Goal: Task Accomplishment & Management: Manage account settings

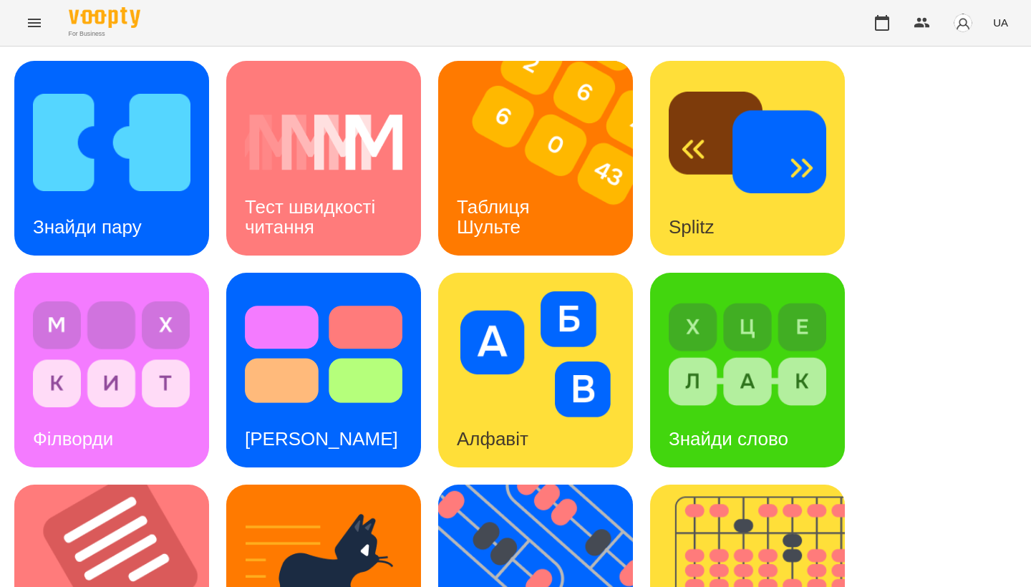
click at [42, 26] on icon "Menu" at bounding box center [34, 22] width 17 height 17
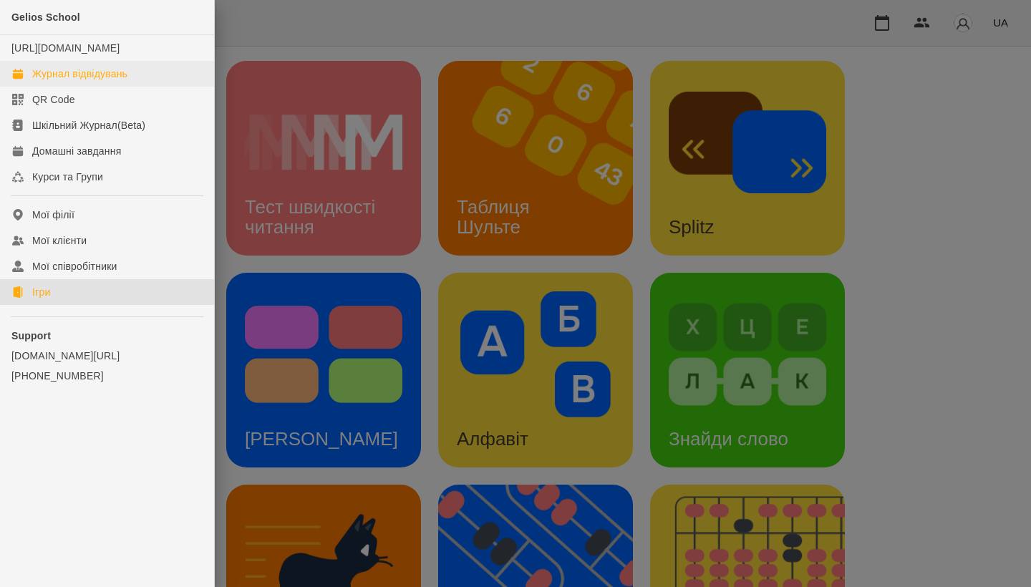
click at [64, 81] on div "Журнал відвідувань" at bounding box center [79, 74] width 95 height 14
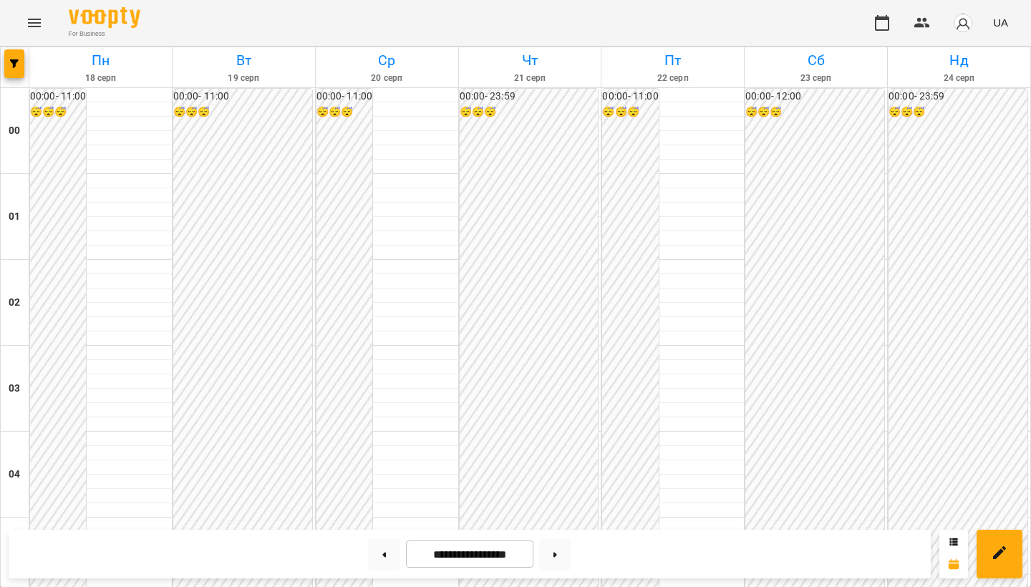
scroll to position [1415, 0]
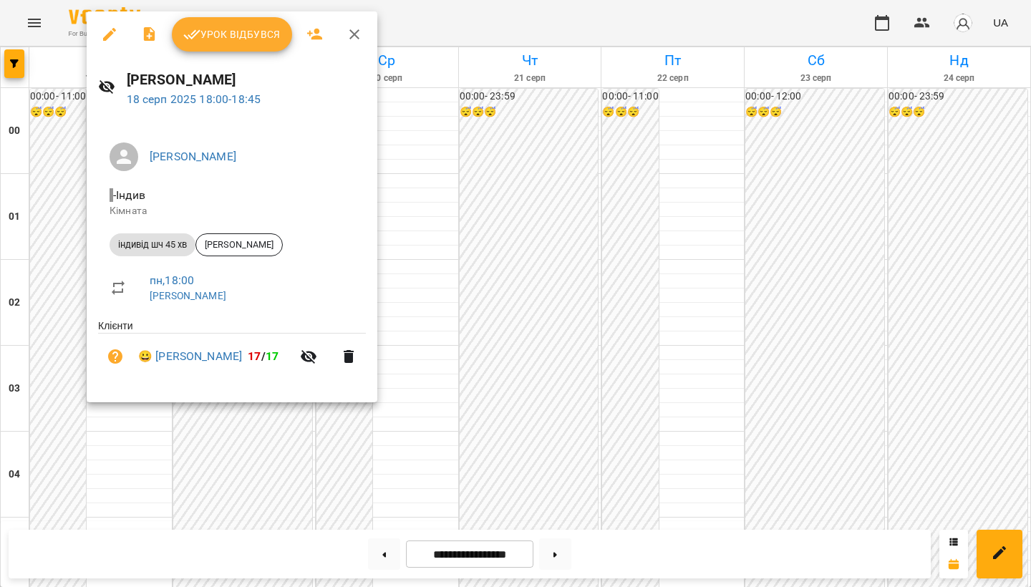
click at [115, 36] on icon "button" at bounding box center [109, 34] width 17 height 17
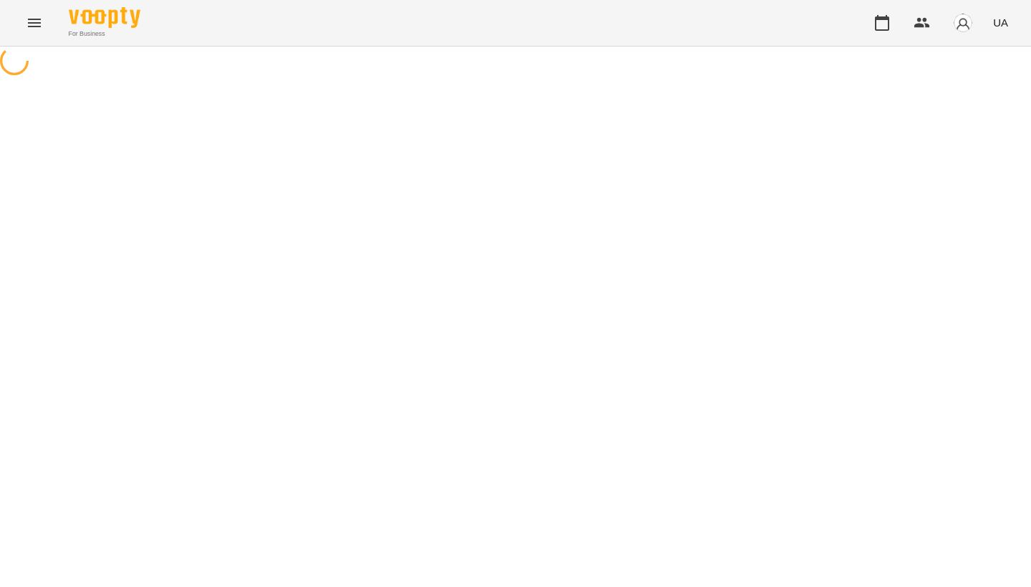
select select "**********"
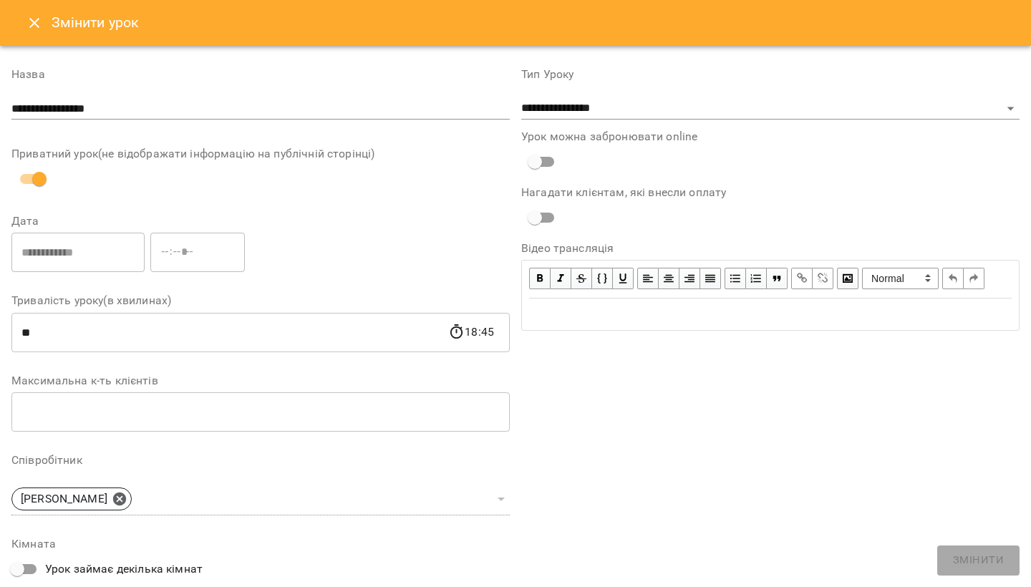
click at [39, 23] on icon "Close" at bounding box center [34, 22] width 17 height 17
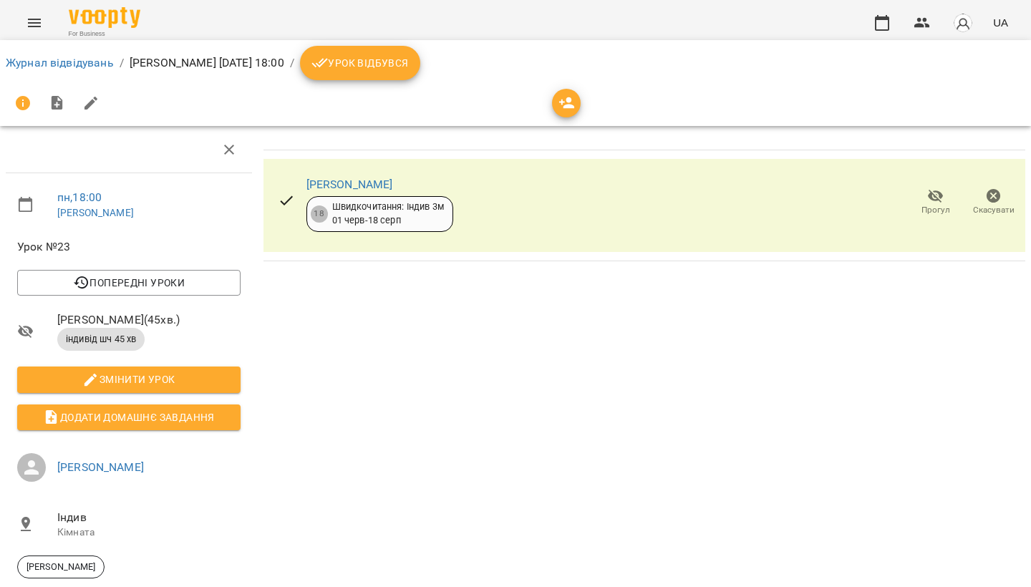
click at [941, 199] on icon "button" at bounding box center [935, 196] width 17 height 17
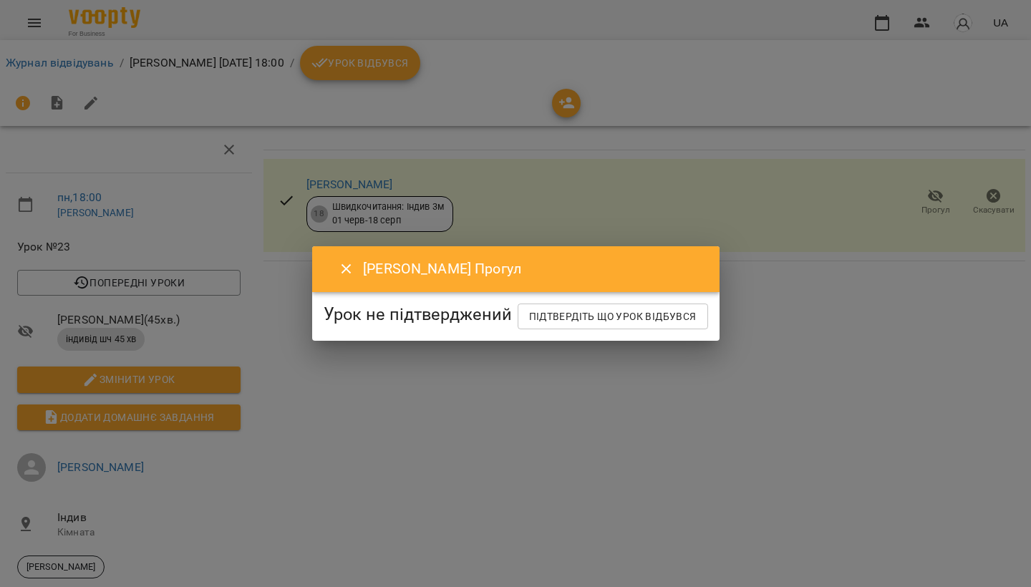
click at [341, 264] on icon "Close" at bounding box center [346, 269] width 10 height 10
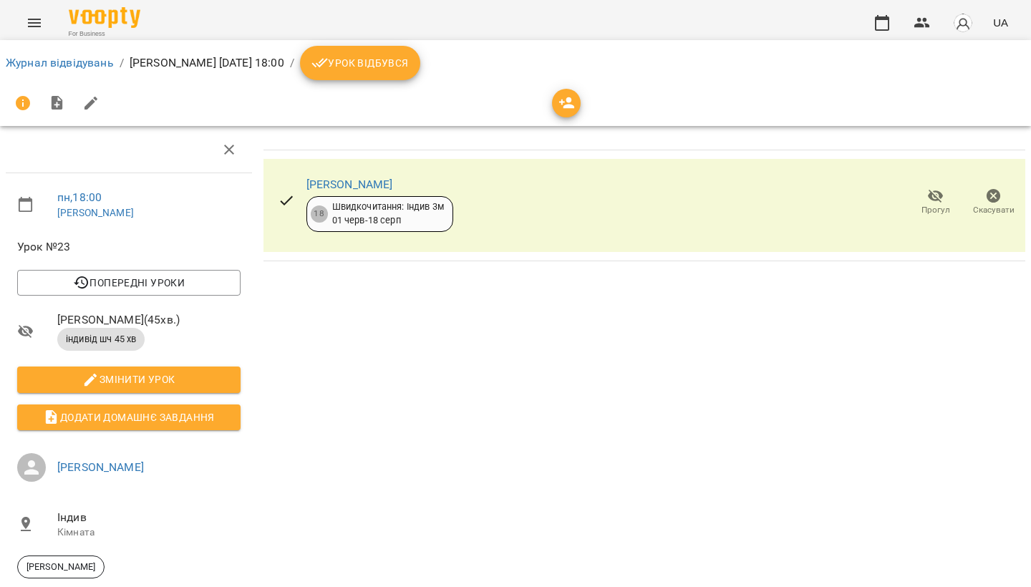
click at [409, 67] on span "Урок відбувся" at bounding box center [359, 62] width 97 height 17
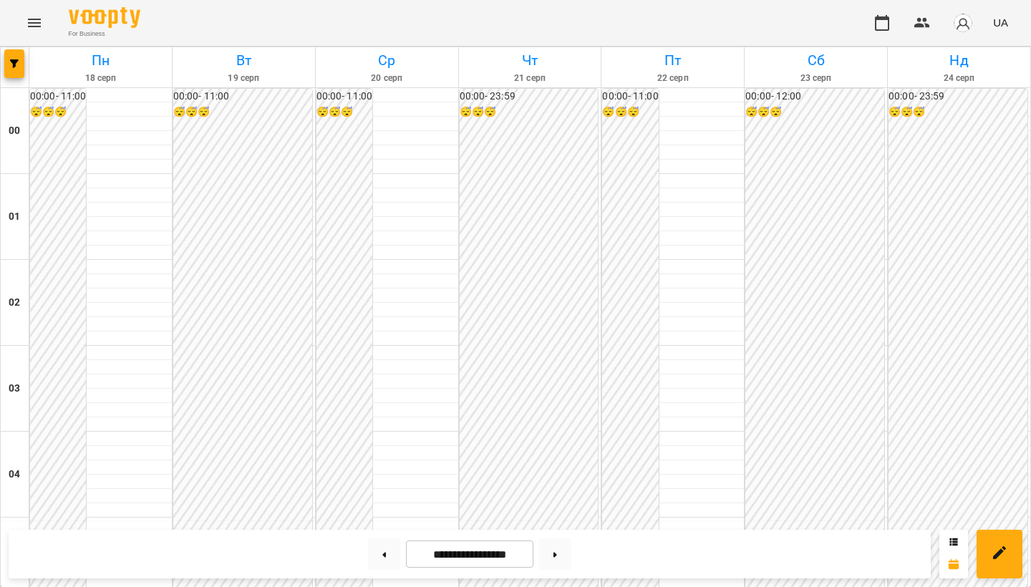
scroll to position [1362, 0]
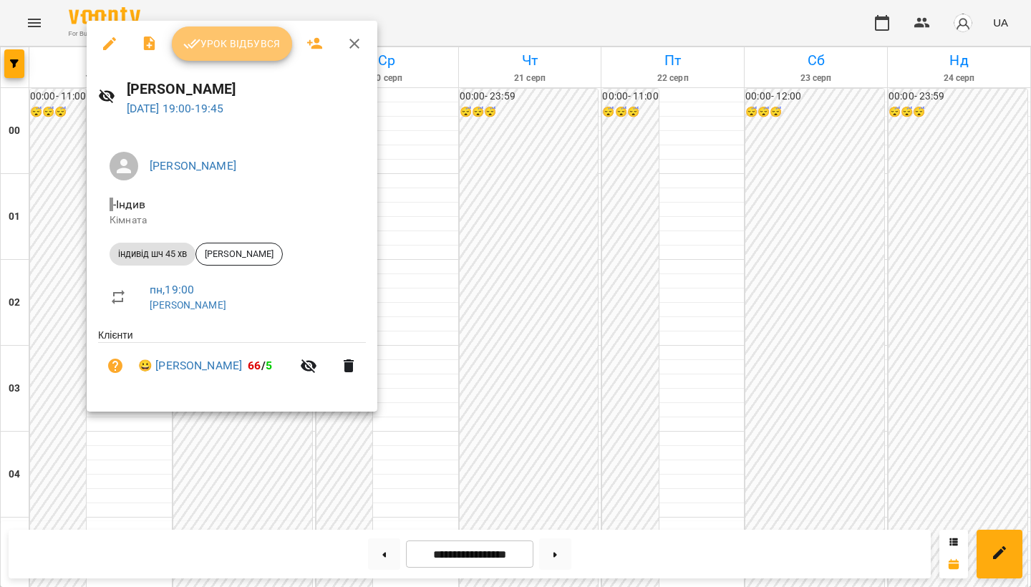
click at [236, 59] on button "Урок відбувся" at bounding box center [232, 43] width 120 height 34
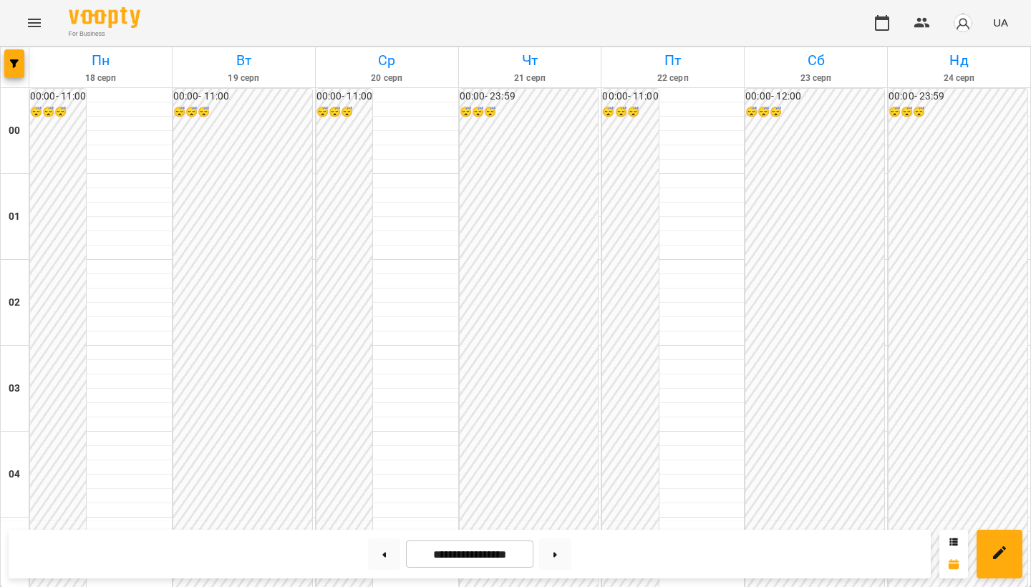
scroll to position [1372, 0]
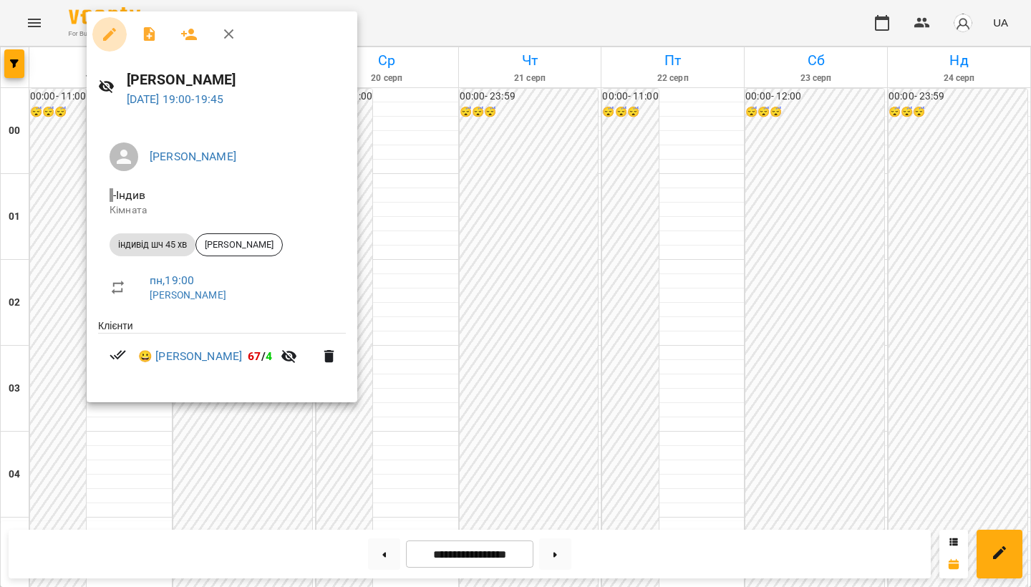
click at [110, 40] on icon "button" at bounding box center [109, 34] width 17 height 17
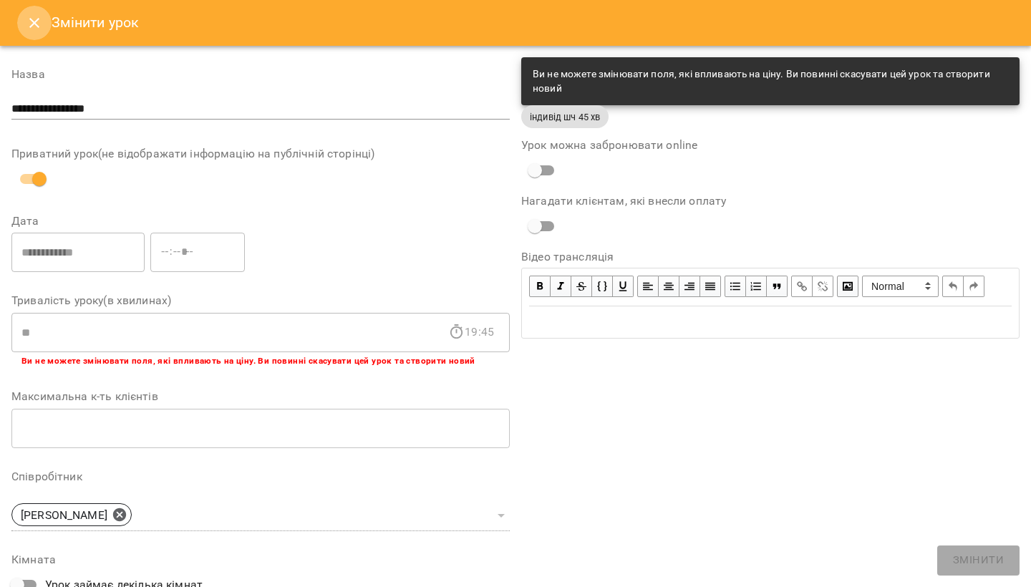
click at [36, 24] on icon "Close" at bounding box center [34, 23] width 10 height 10
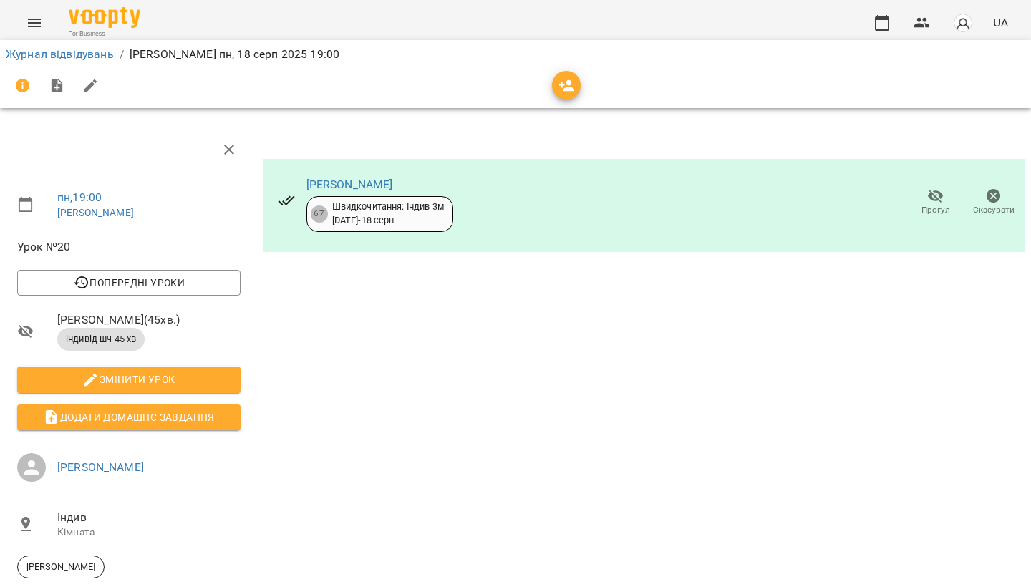
click at [938, 208] on span "Прогул" at bounding box center [935, 210] width 29 height 12
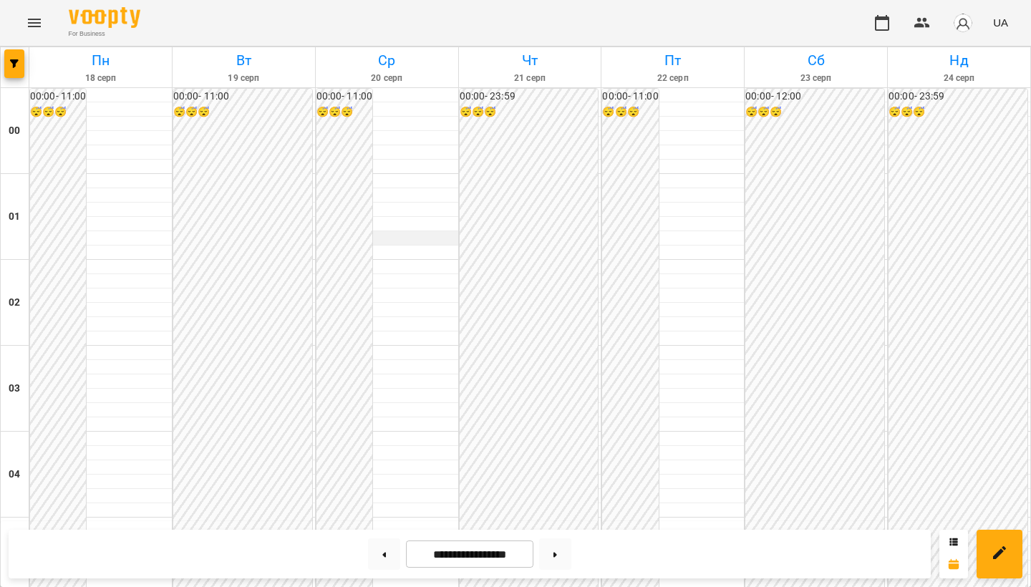
scroll to position [868, 0]
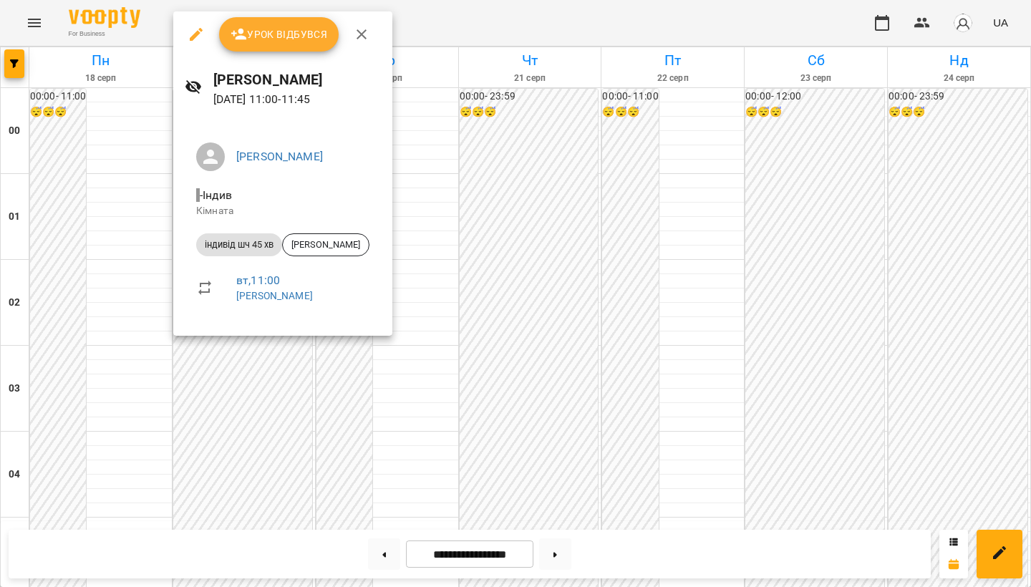
click at [99, 188] on div at bounding box center [515, 293] width 1031 height 587
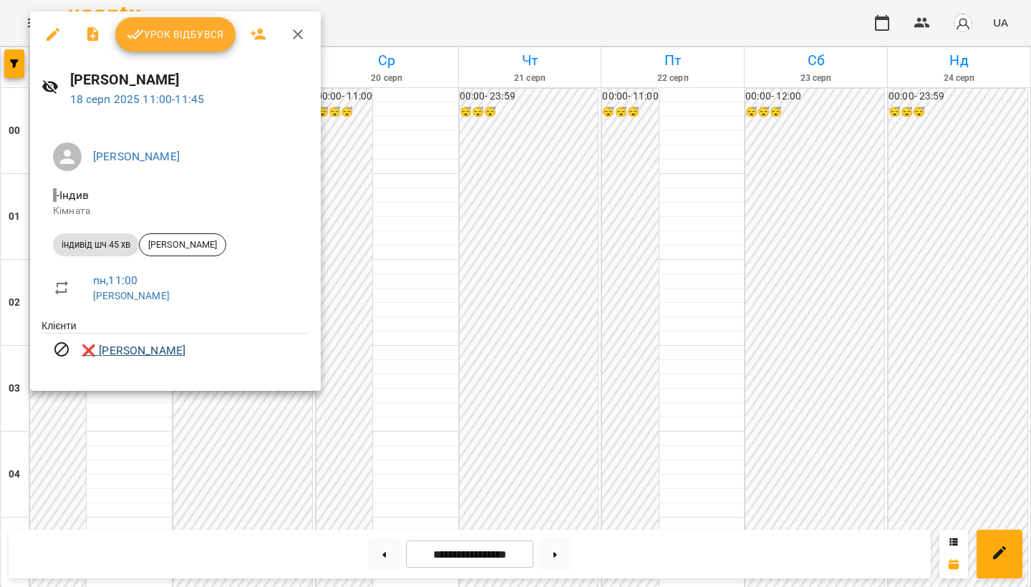
click at [115, 348] on link "❌ Миргород Іван" at bounding box center [134, 350] width 104 height 17
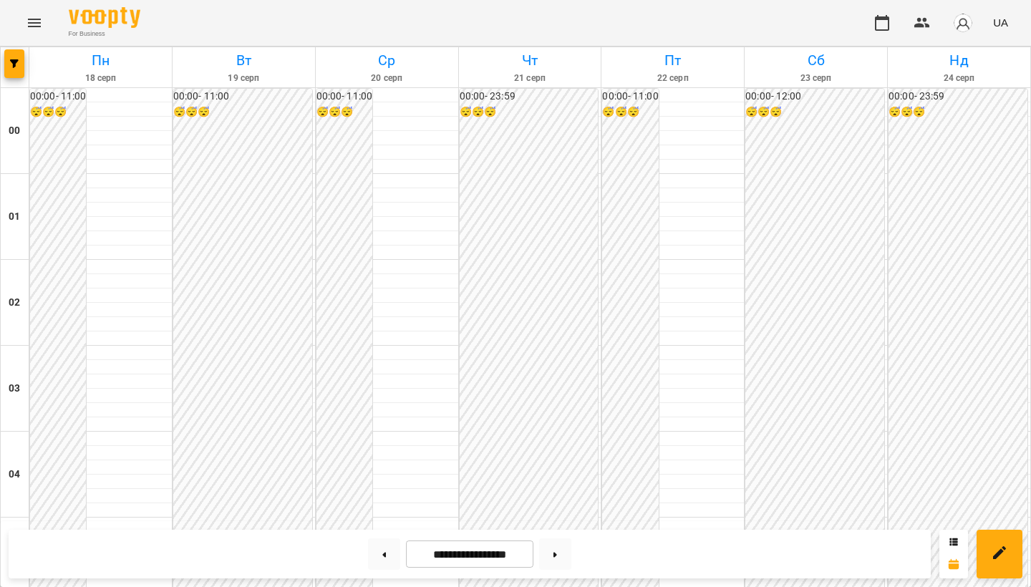
scroll to position [844, 0]
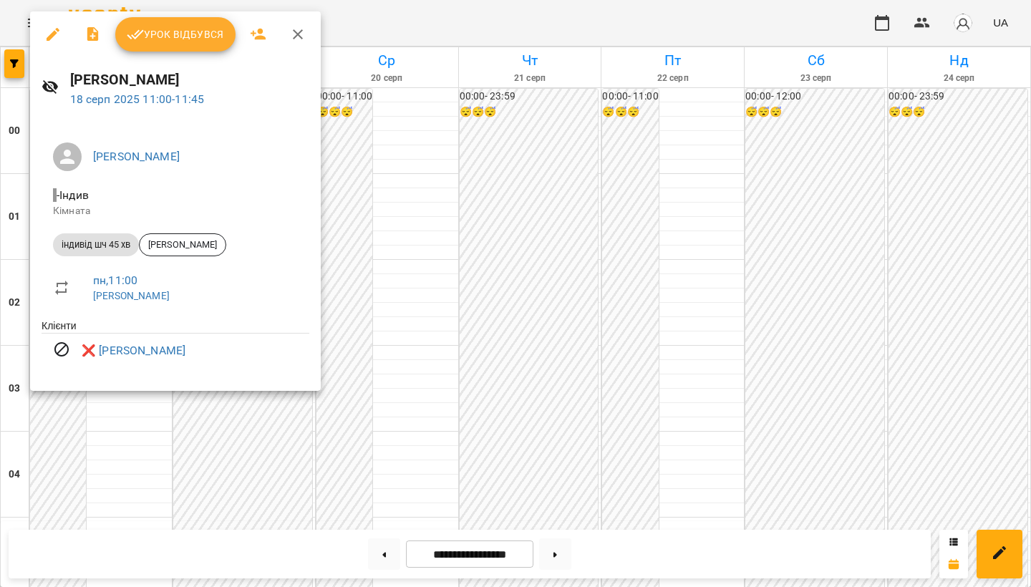
click at [386, 147] on div at bounding box center [515, 293] width 1031 height 587
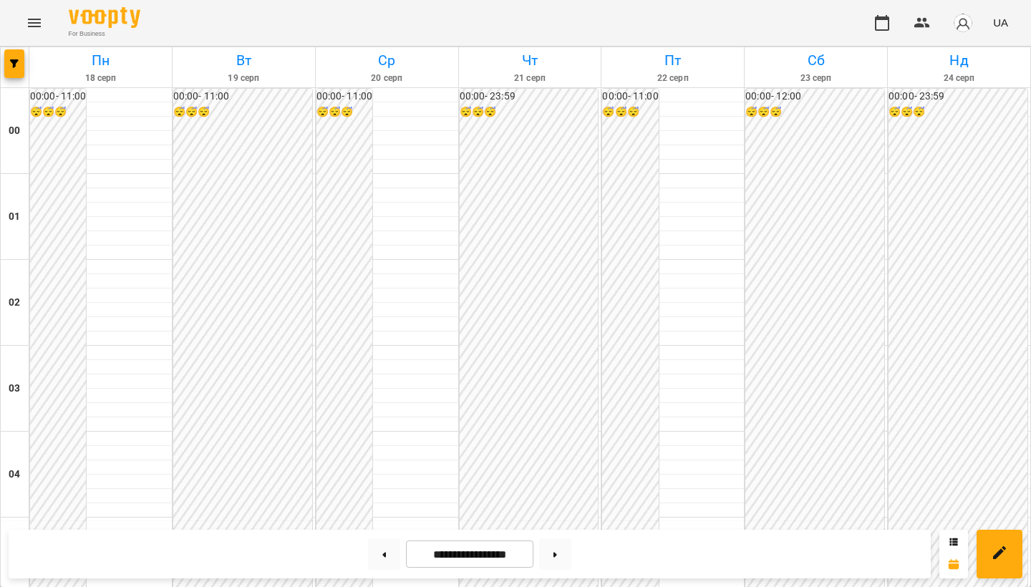
scroll to position [624, 0]
click at [383, 549] on button at bounding box center [384, 553] width 32 height 31
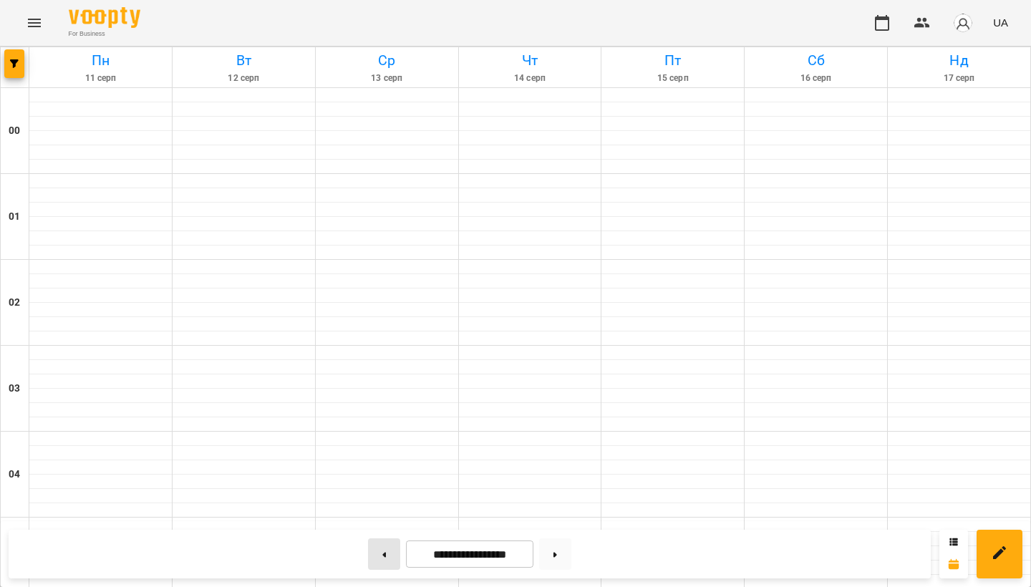
click at [383, 549] on button at bounding box center [384, 553] width 32 height 31
type input "**********"
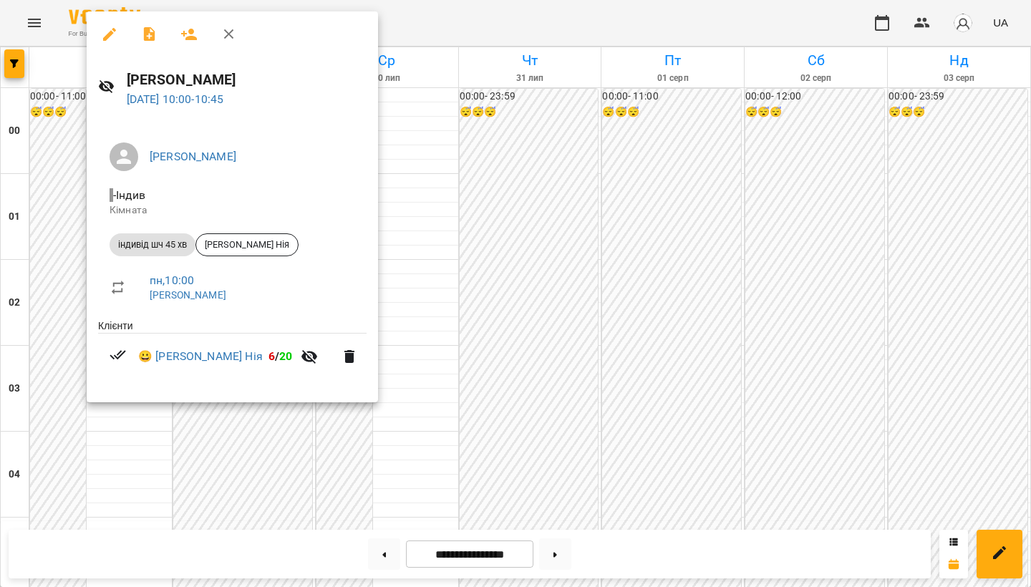
click at [108, 44] on button "button" at bounding box center [109, 34] width 34 height 34
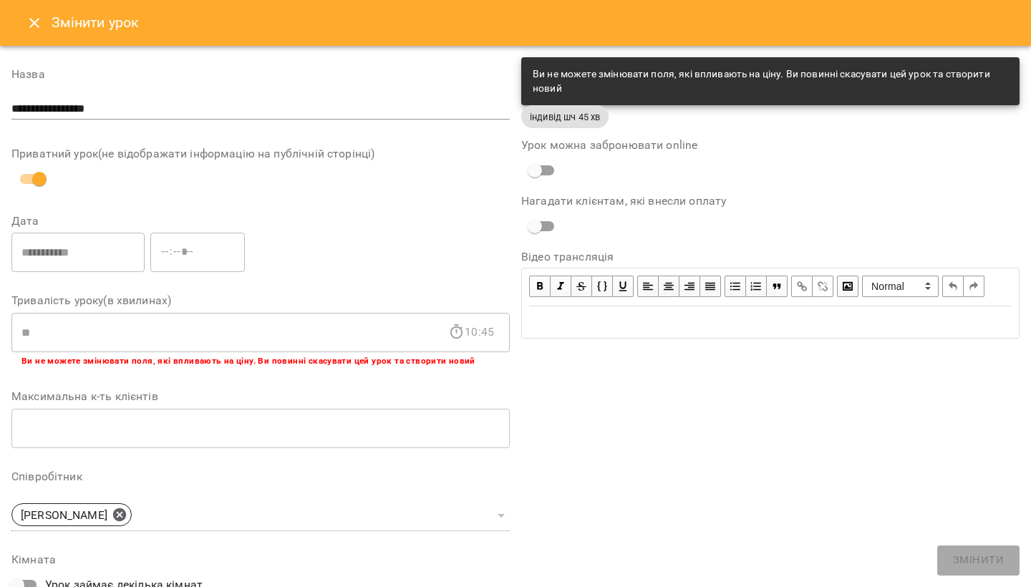
click at [34, 33] on button "Close" at bounding box center [34, 23] width 34 height 34
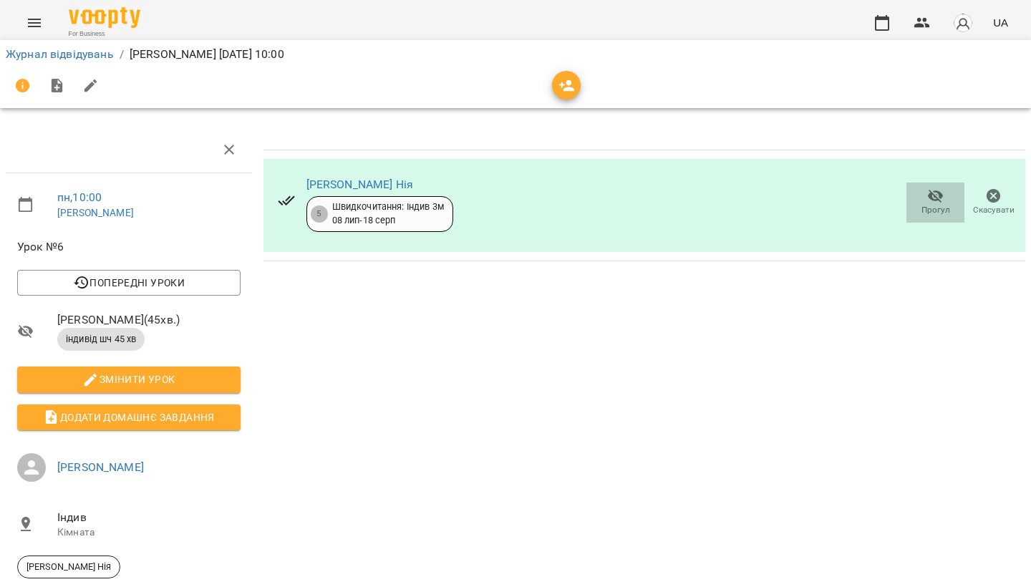
click at [930, 195] on icon "button" at bounding box center [936, 197] width 16 height 14
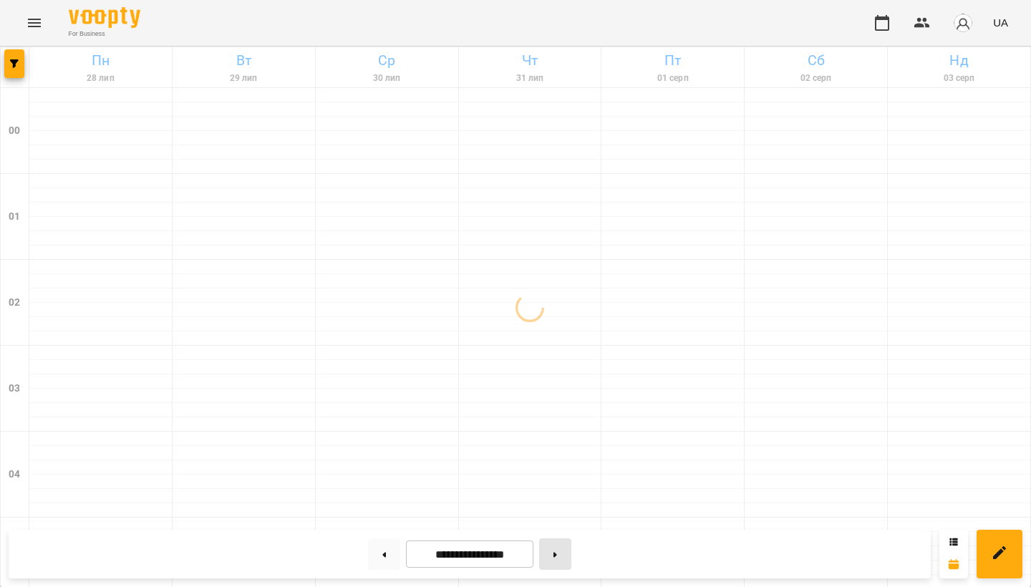
click at [557, 558] on button at bounding box center [555, 553] width 32 height 31
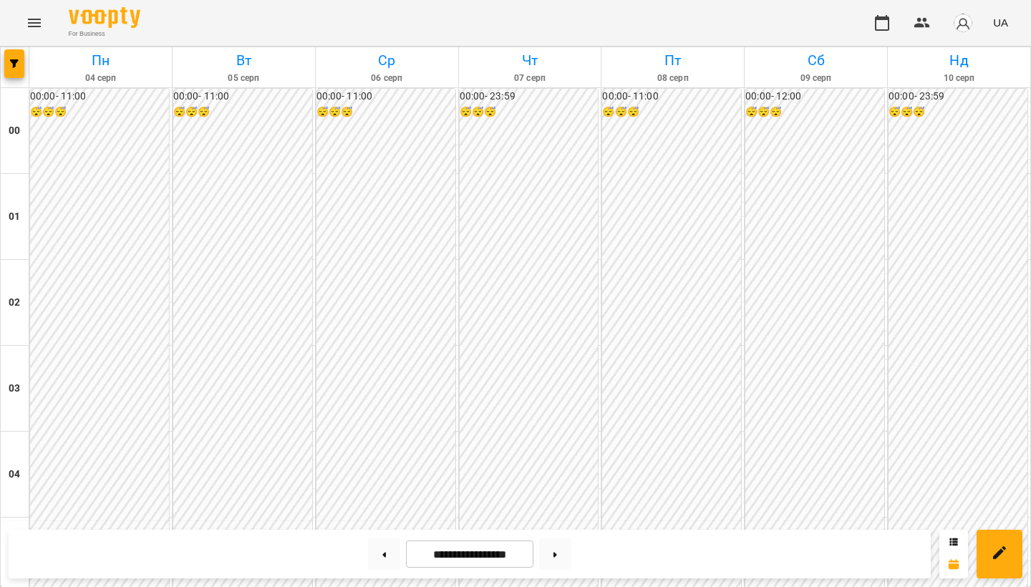
scroll to position [888, 0]
click at [557, 555] on icon at bounding box center [555, 554] width 4 height 5
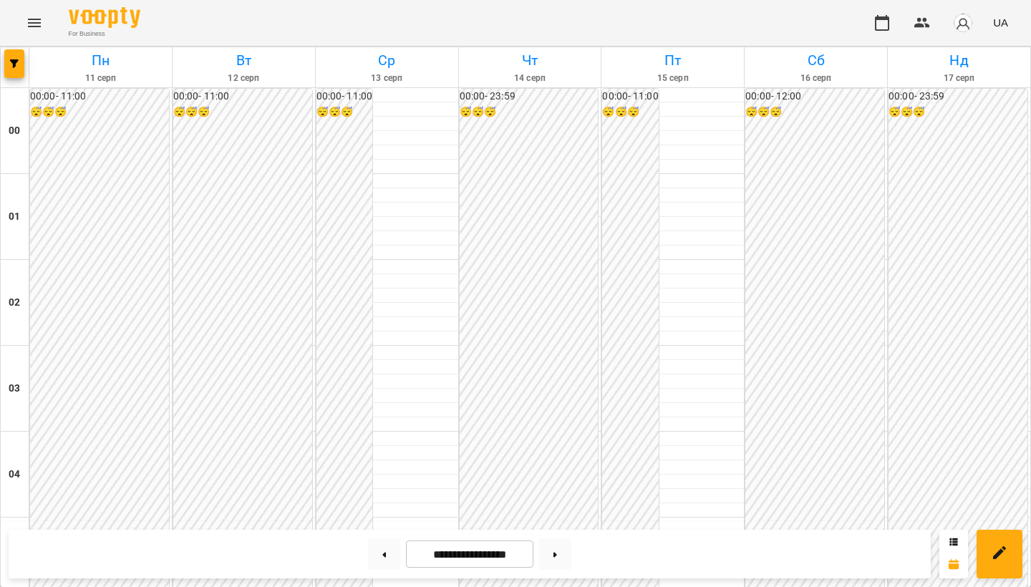
scroll to position [1397, 0]
click at [570, 557] on button at bounding box center [555, 553] width 32 height 31
type input "**********"
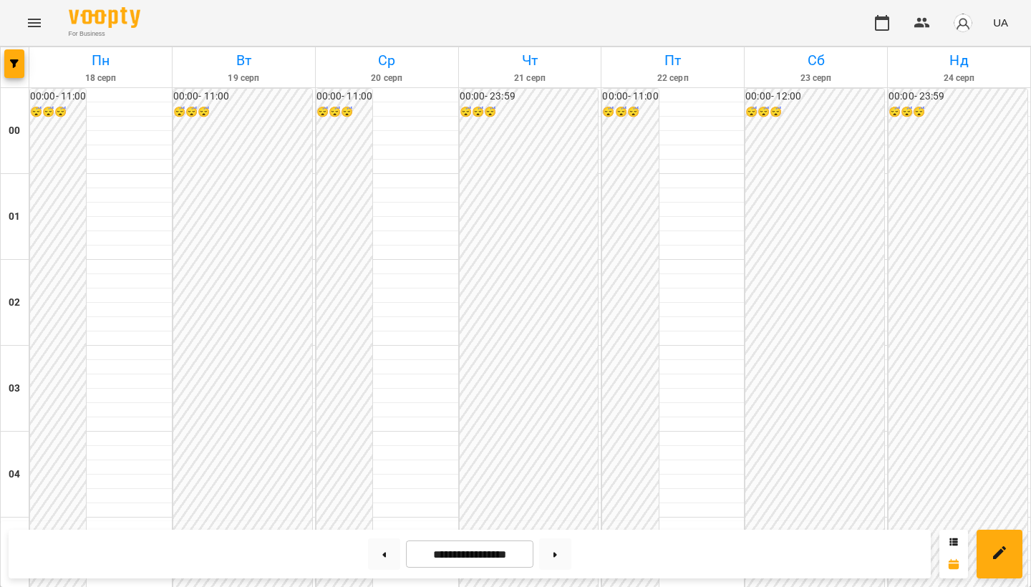
scroll to position [1299, 0]
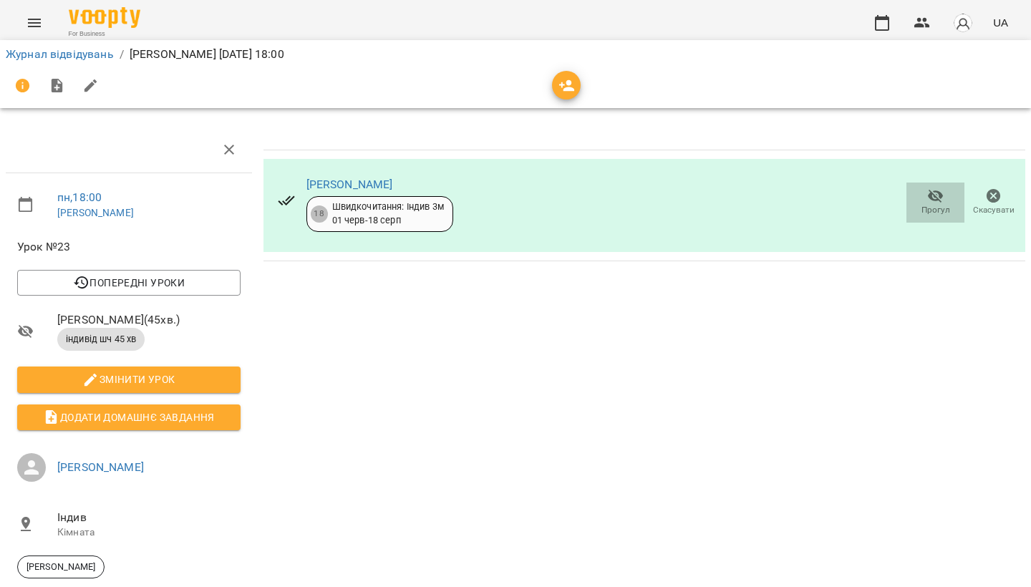
click at [945, 211] on span "Прогул" at bounding box center [935, 210] width 29 height 12
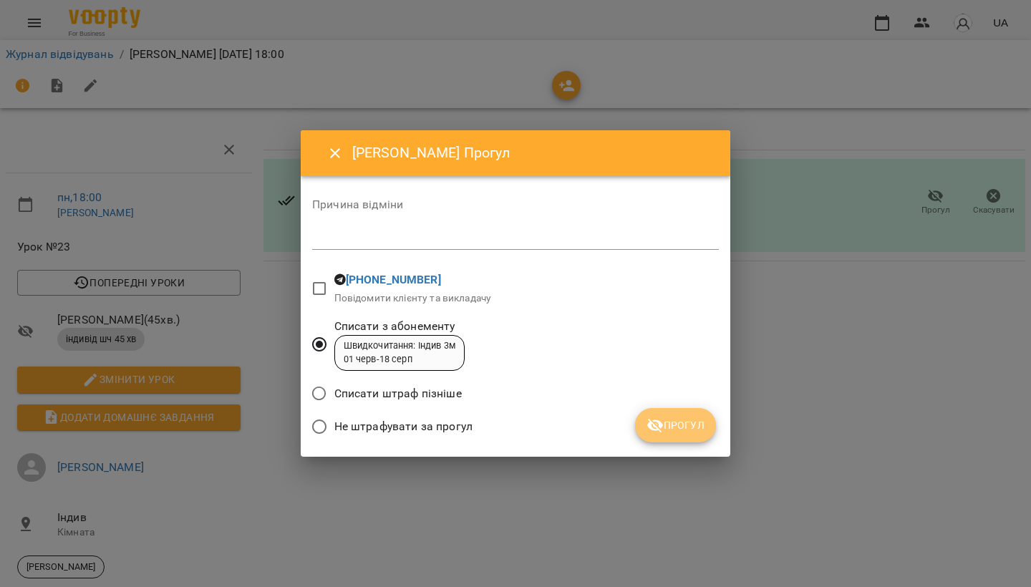
click at [674, 427] on span "Прогул" at bounding box center [675, 425] width 58 height 17
